Goal: Information Seeking & Learning: Check status

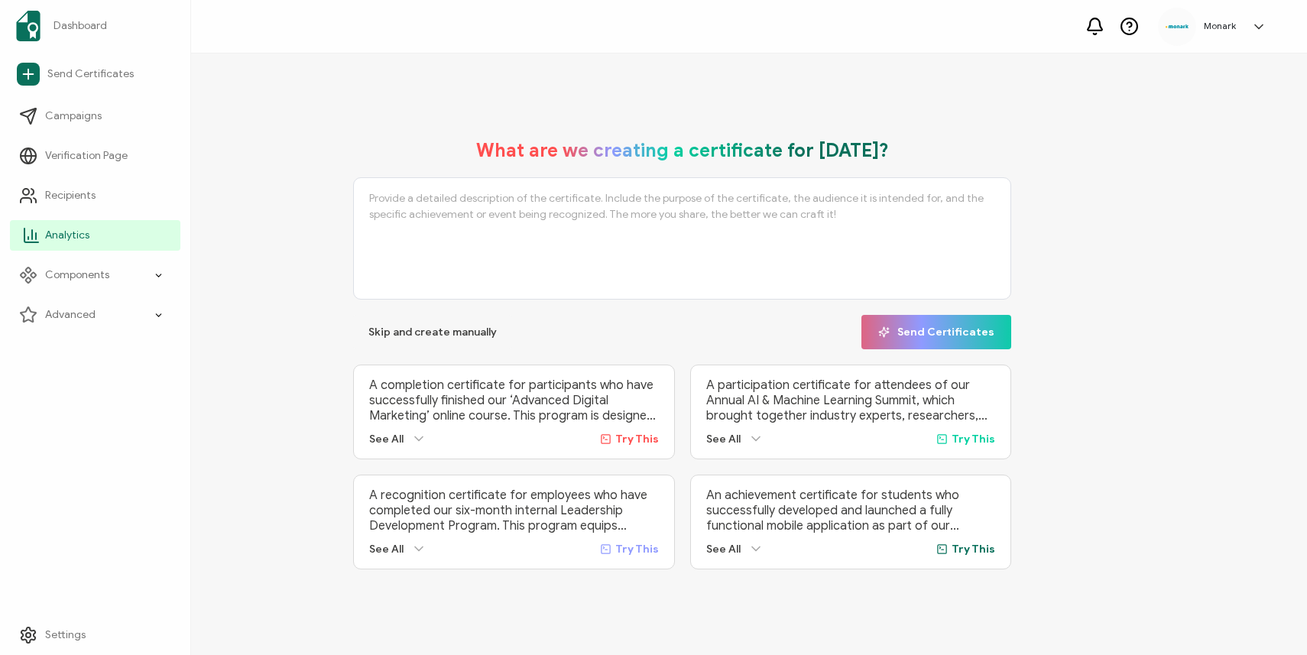
click at [63, 239] on span "Analytics" at bounding box center [67, 235] width 44 height 15
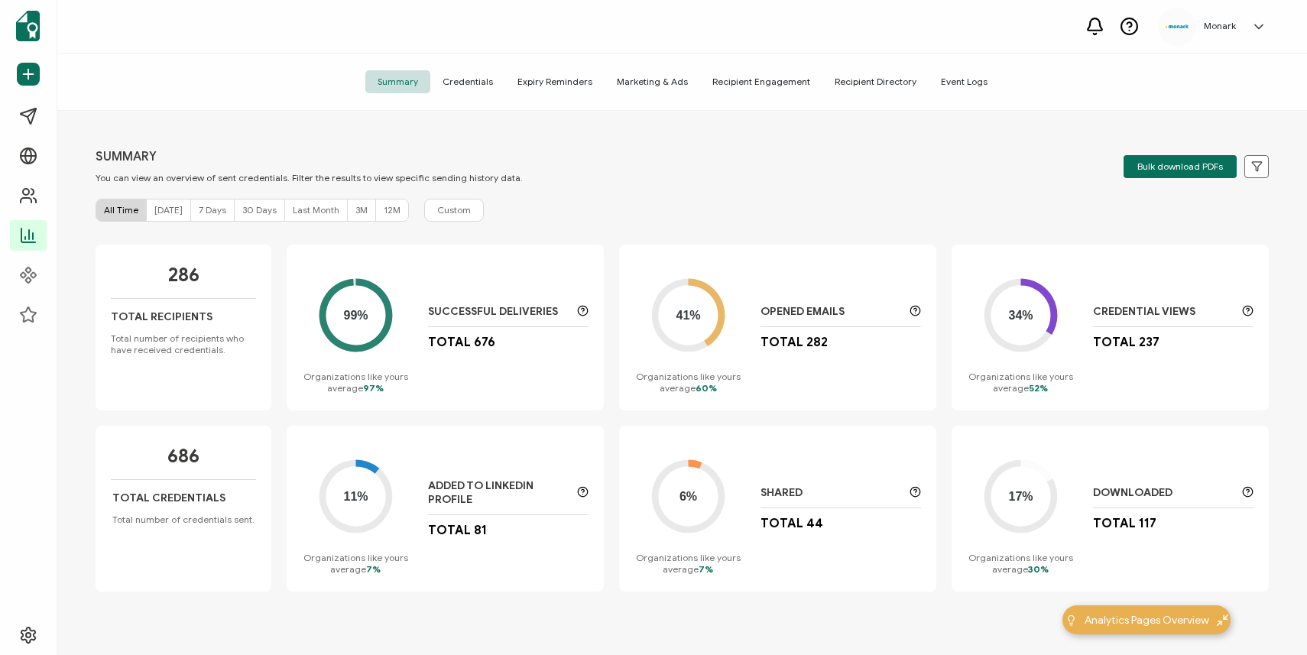
click at [479, 499] on p "Added to LinkedIn Profile" at bounding box center [498, 493] width 141 height 28
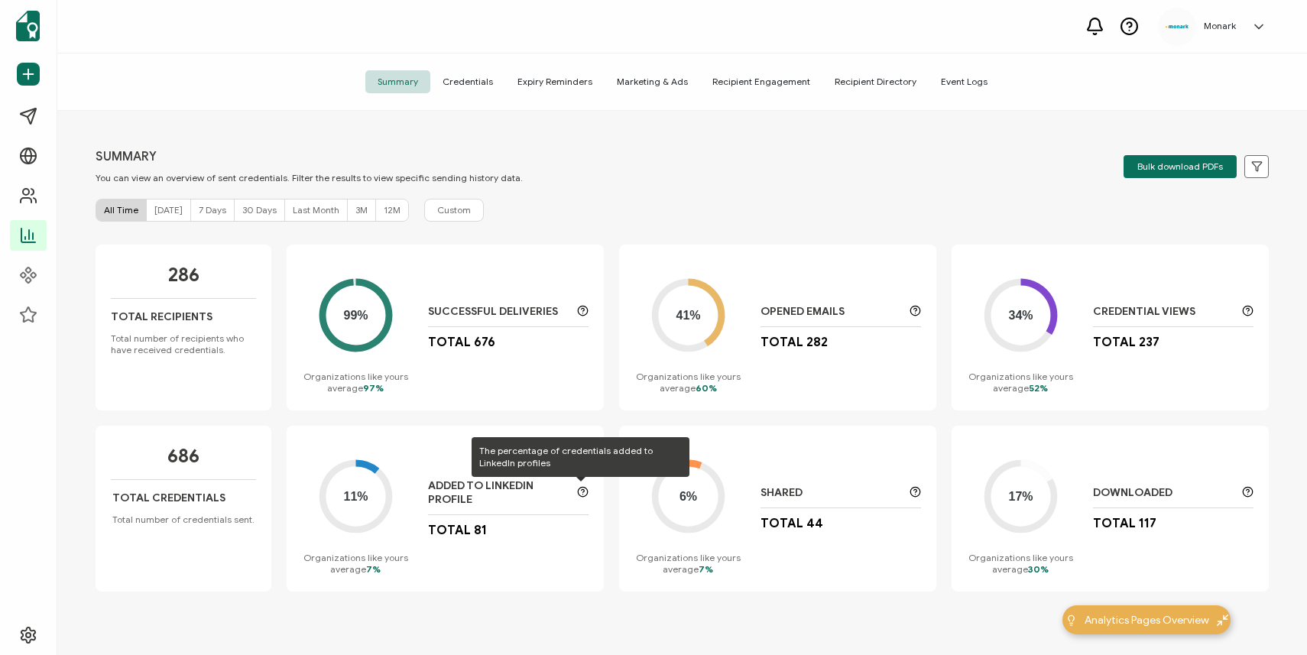
click at [579, 492] on circle at bounding box center [584, 492] width 10 height 10
